Goal: Task Accomplishment & Management: Manage account settings

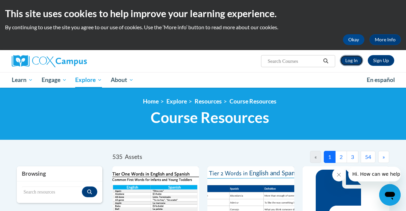
click at [345, 58] on link "Log In" at bounding box center [351, 60] width 23 height 11
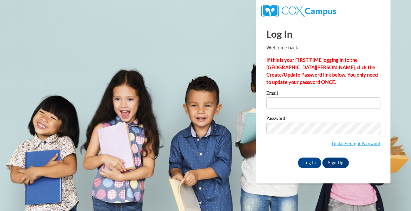
click at [209, 91] on body "This site uses cookies to help improve your learning experience. By continuing …" at bounding box center [205, 105] width 411 height 211
